Goal: Check status: Check status

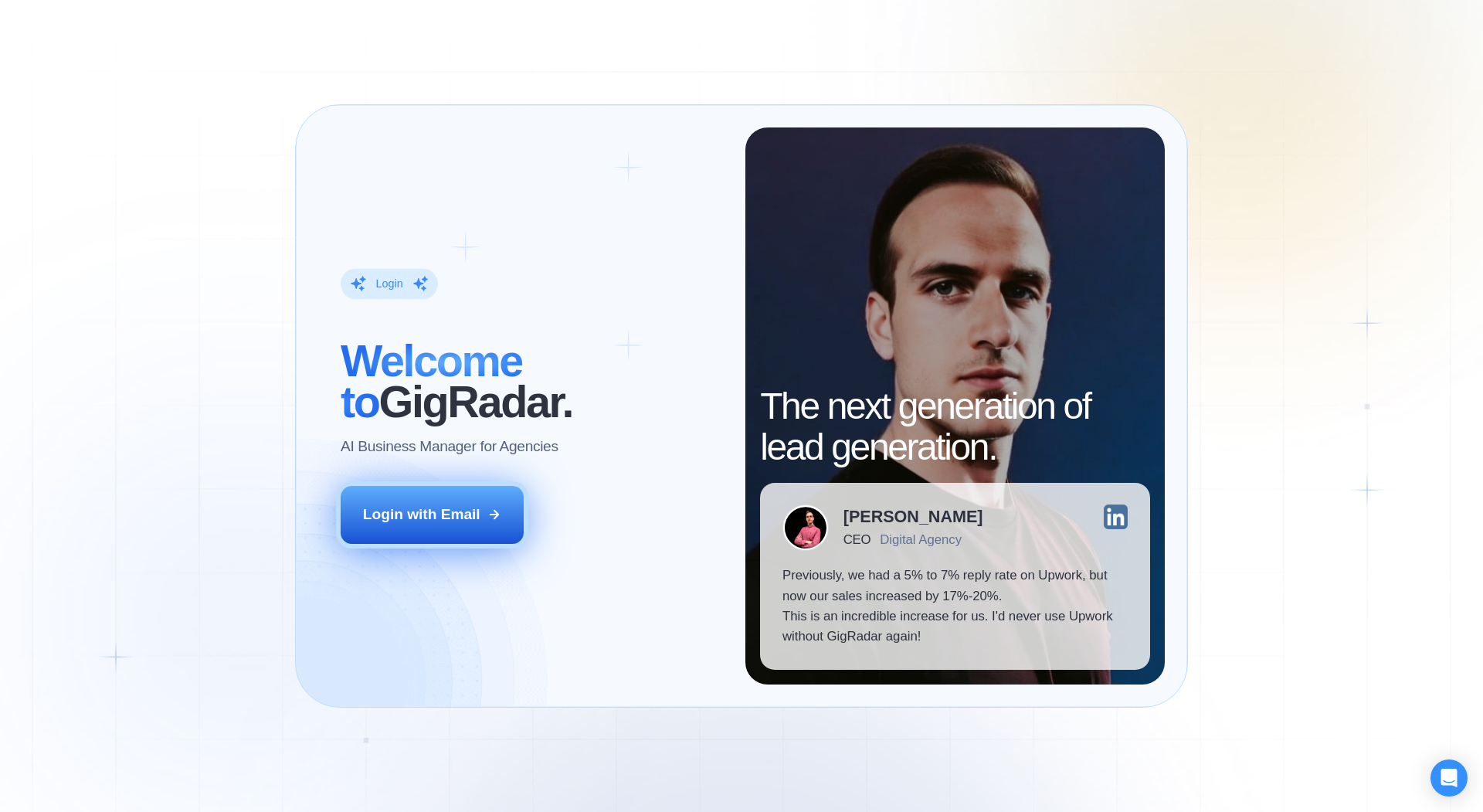
click at [413, 513] on div "Login with Email" at bounding box center [422, 514] width 117 height 20
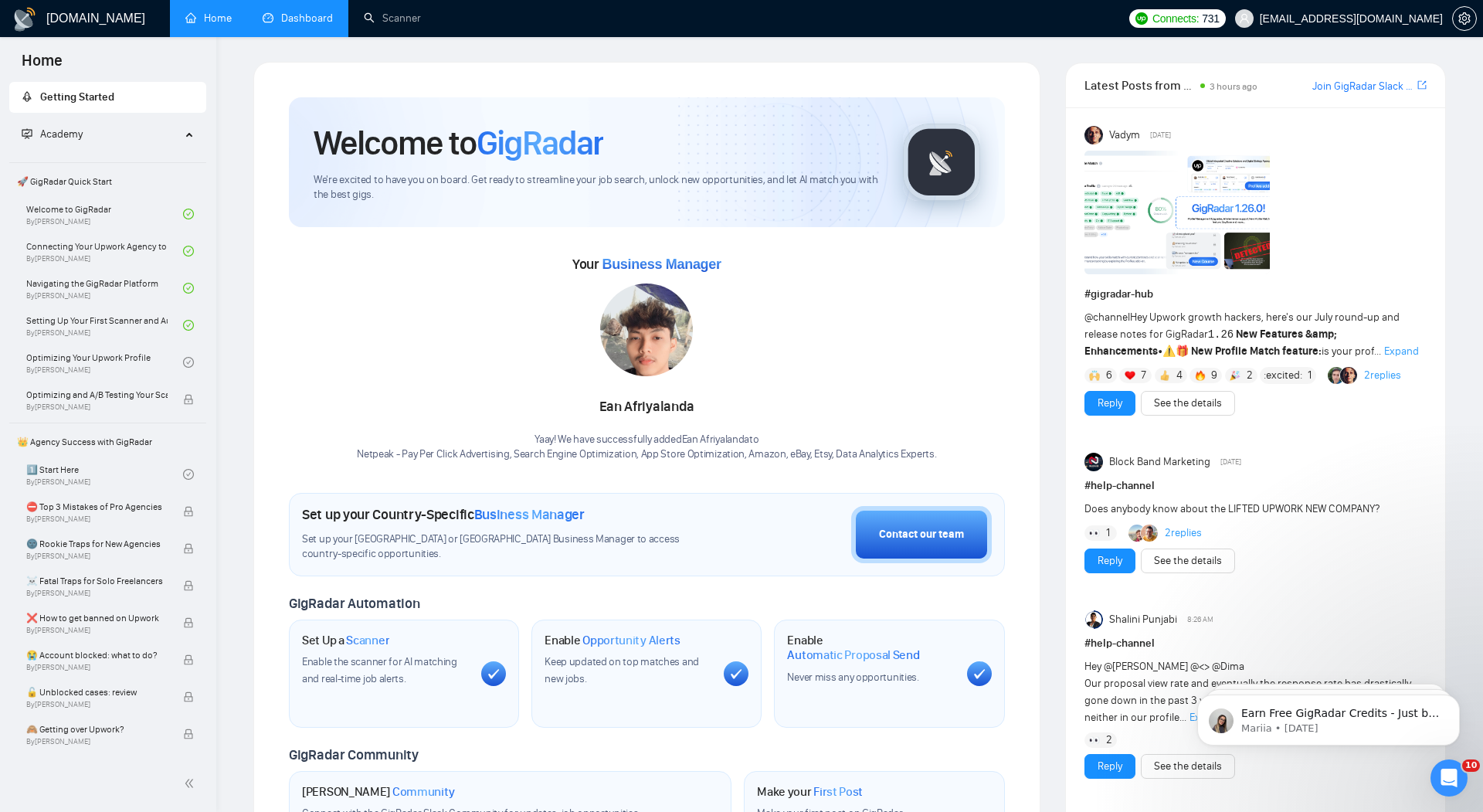
click at [308, 13] on link "Dashboard" at bounding box center [297, 18] width 70 height 13
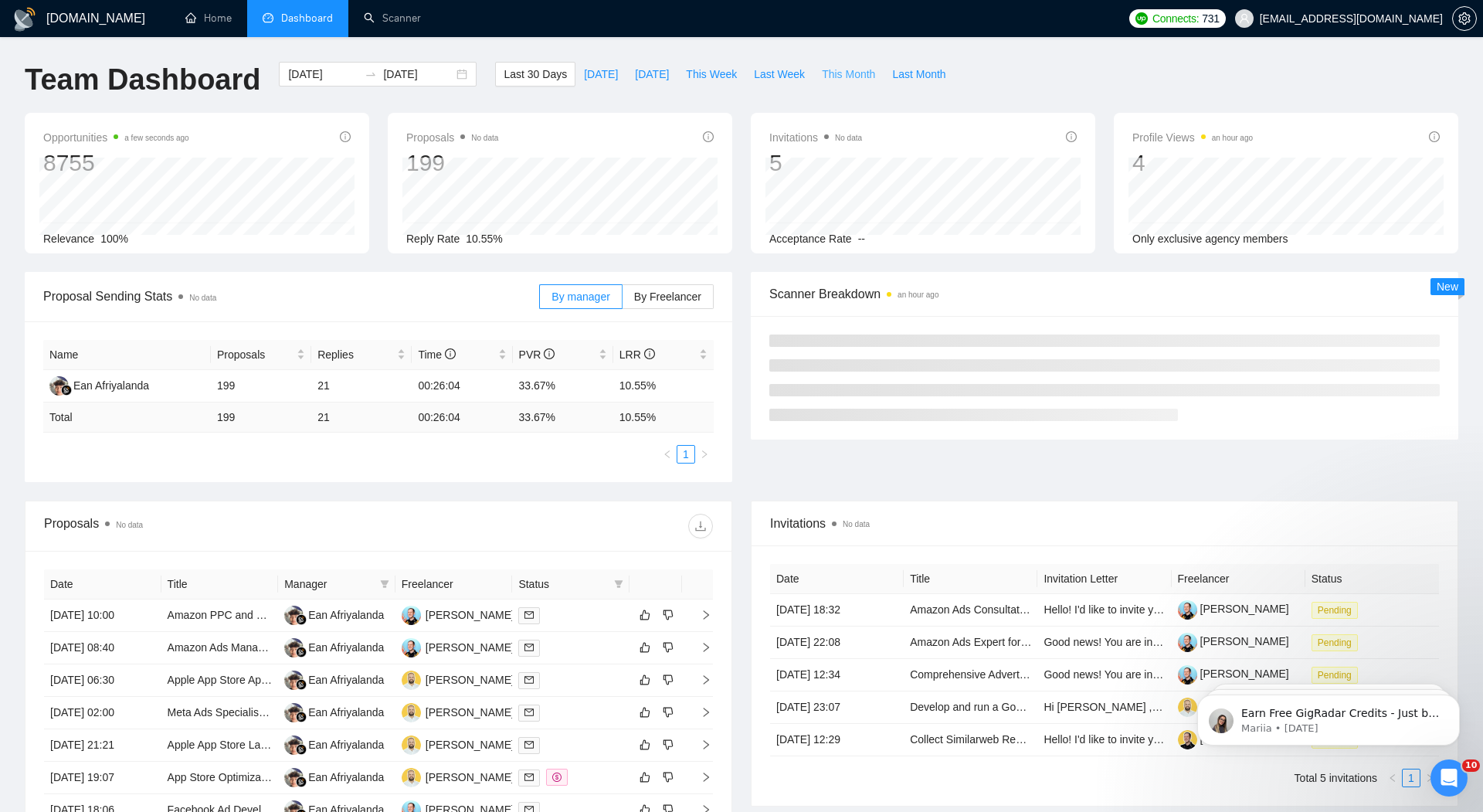
click at [863, 68] on span "This Month" at bounding box center [849, 74] width 54 height 17
type input "[DATE]"
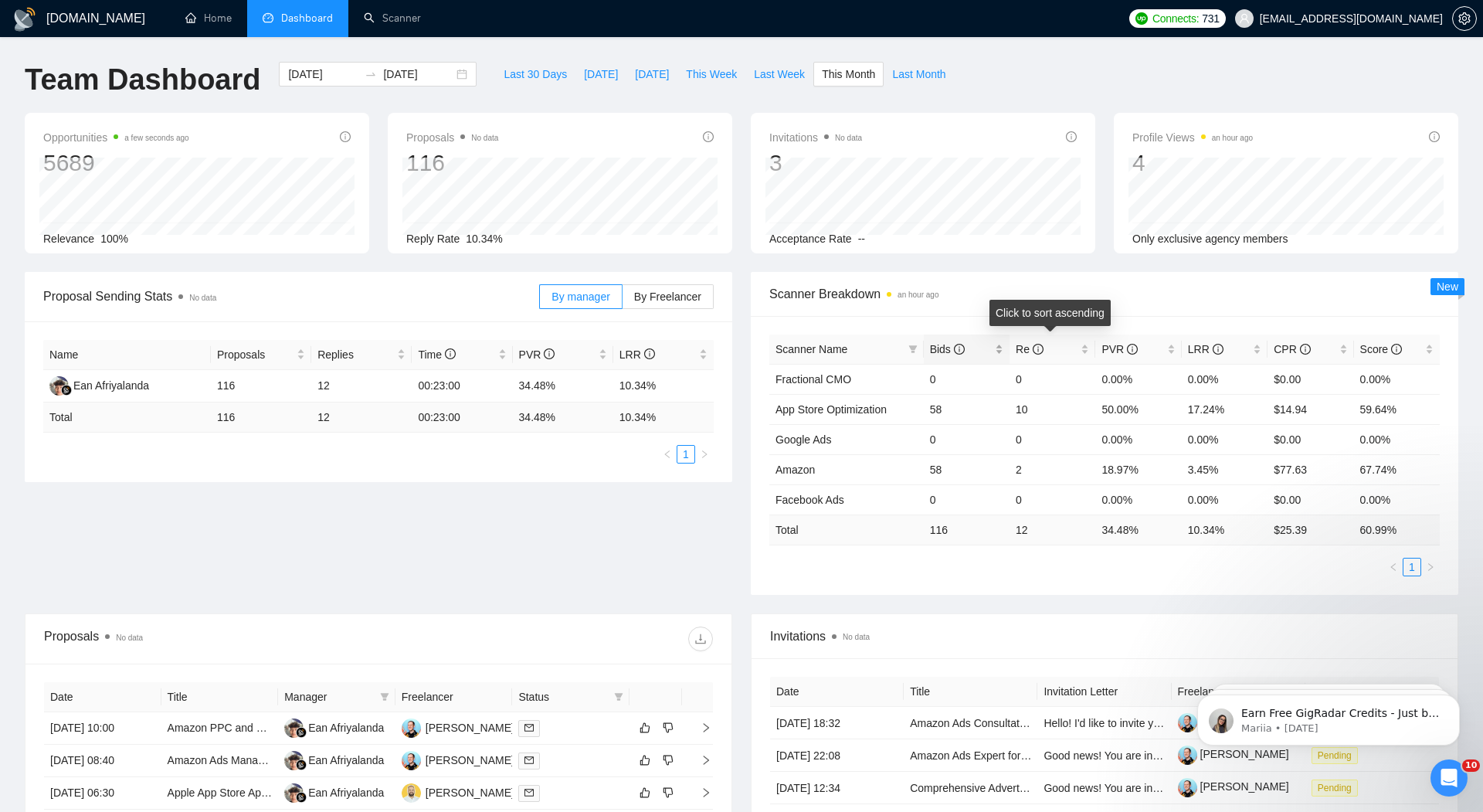
click at [1001, 351] on div "Bids" at bounding box center [967, 349] width 73 height 17
click at [1000, 352] on div "Bids" at bounding box center [967, 349] width 73 height 17
click at [905, 78] on span "Last Month" at bounding box center [919, 74] width 54 height 17
type input "[DATE]"
